Goal: Task Accomplishment & Management: Use online tool/utility

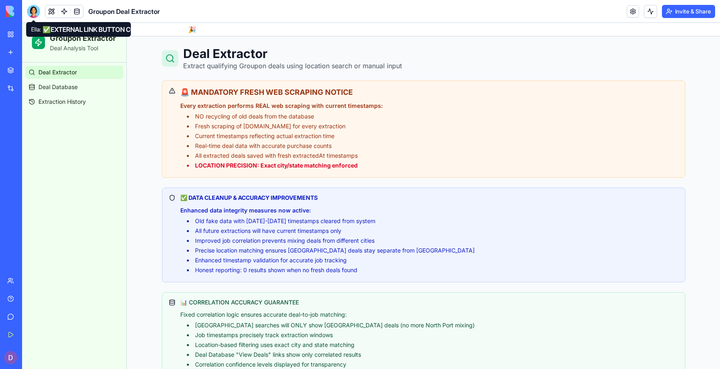
click at [35, 14] on div at bounding box center [33, 11] width 13 height 13
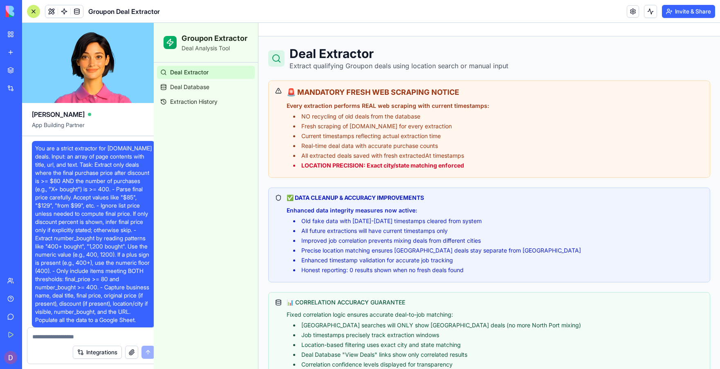
scroll to position [26360, 0]
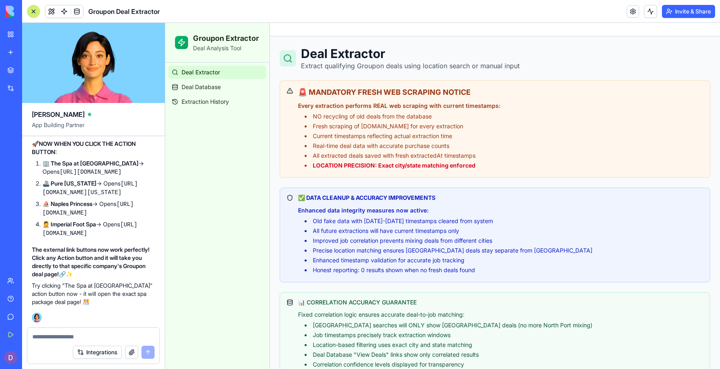
click at [11, 35] on link "My Workspace" at bounding box center [18, 34] width 33 height 16
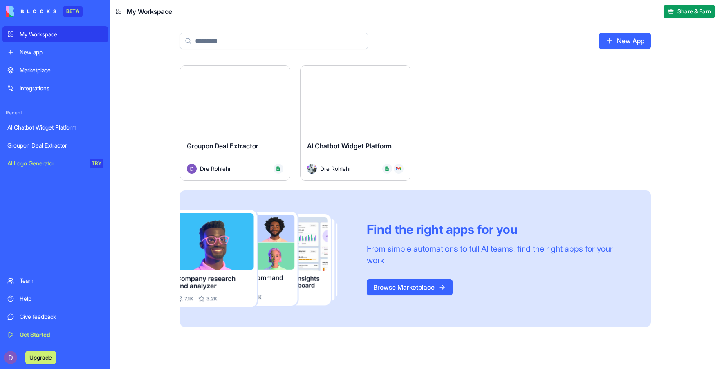
click at [348, 106] on button "Launch" at bounding box center [355, 100] width 61 height 16
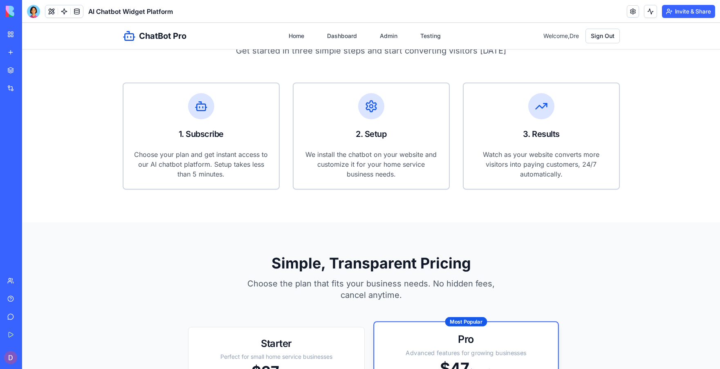
scroll to position [490, 0]
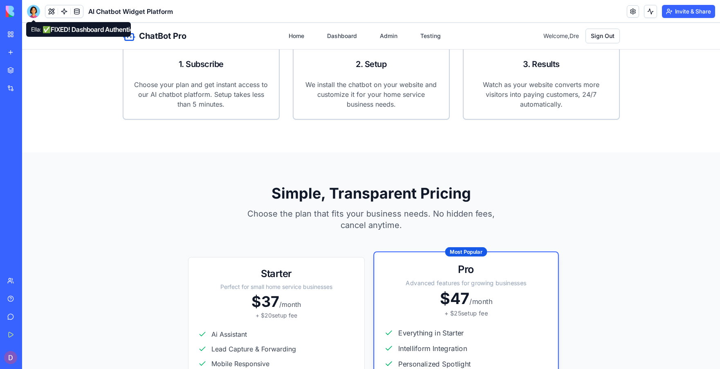
click at [29, 10] on div at bounding box center [33, 11] width 13 height 13
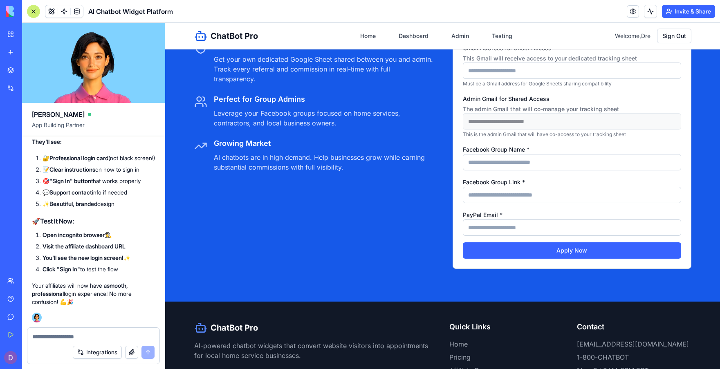
scroll to position [2356, 0]
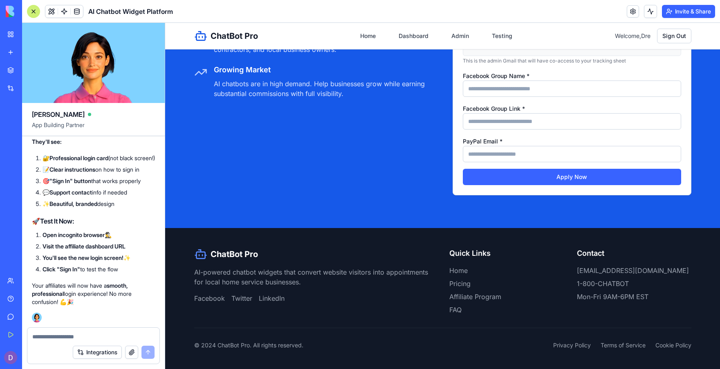
click at [60, 337] on textarea at bounding box center [93, 337] width 122 height 8
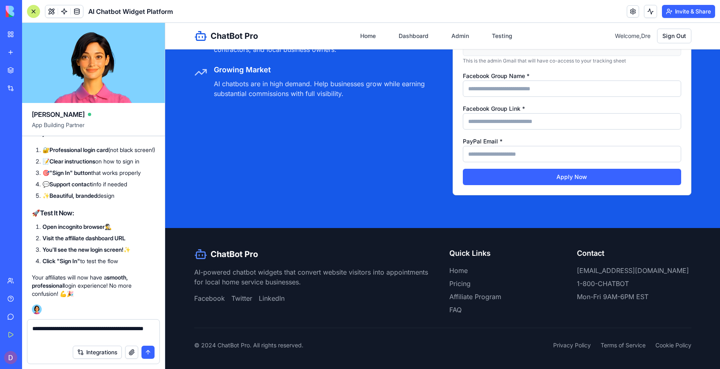
type textarea "**********"
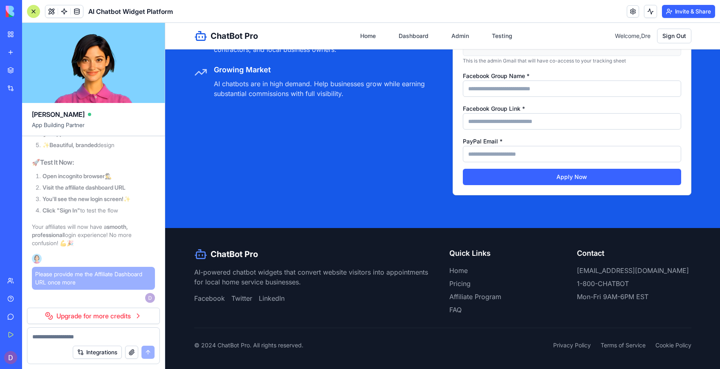
scroll to position [44734, 0]
click at [51, 315] on link "Upgrade for more credits" at bounding box center [93, 316] width 133 height 16
